Goal: Task Accomplishment & Management: Use online tool/utility

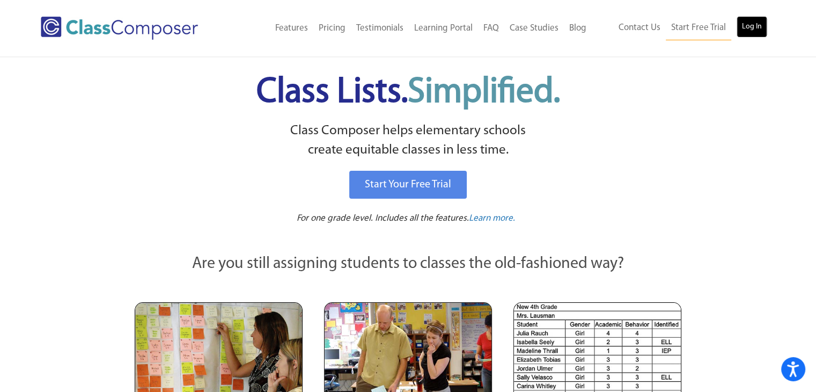
click at [753, 24] on link "Log In" at bounding box center [752, 26] width 31 height 21
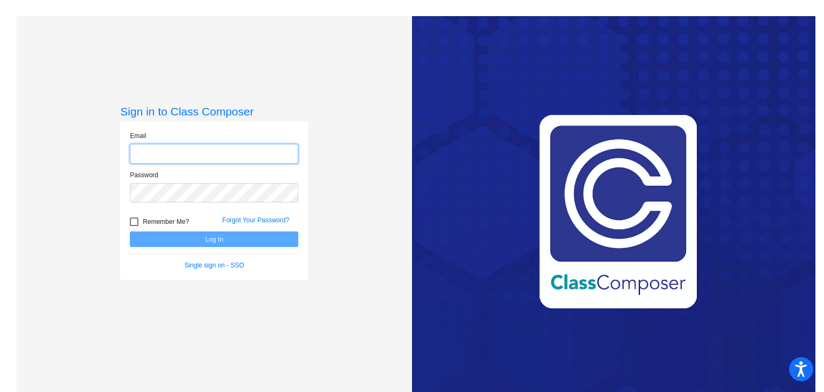
type input "hgarcia@sd27j.net"
click at [177, 243] on button "Log In" at bounding box center [214, 239] width 169 height 16
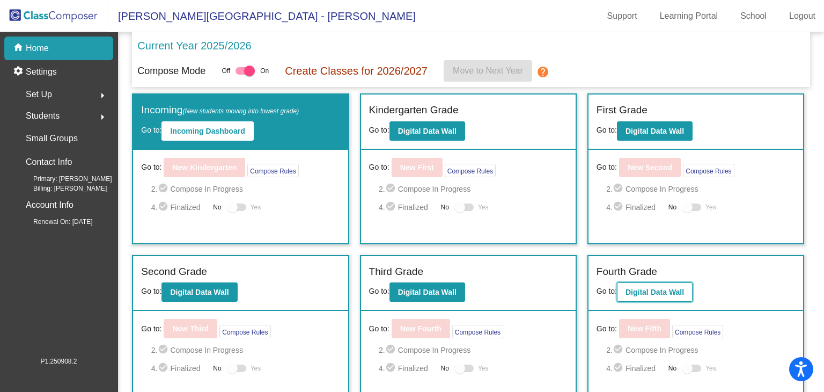
click at [671, 288] on b "Digital Data Wall" at bounding box center [655, 292] width 59 height 9
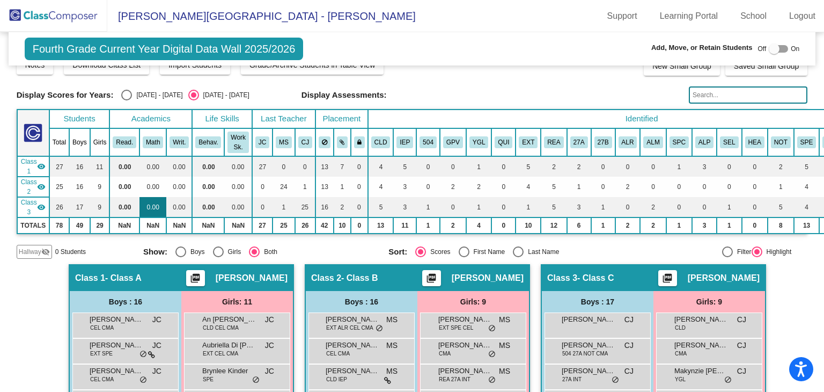
scroll to position [45, 0]
